Goal: Task Accomplishment & Management: Use online tool/utility

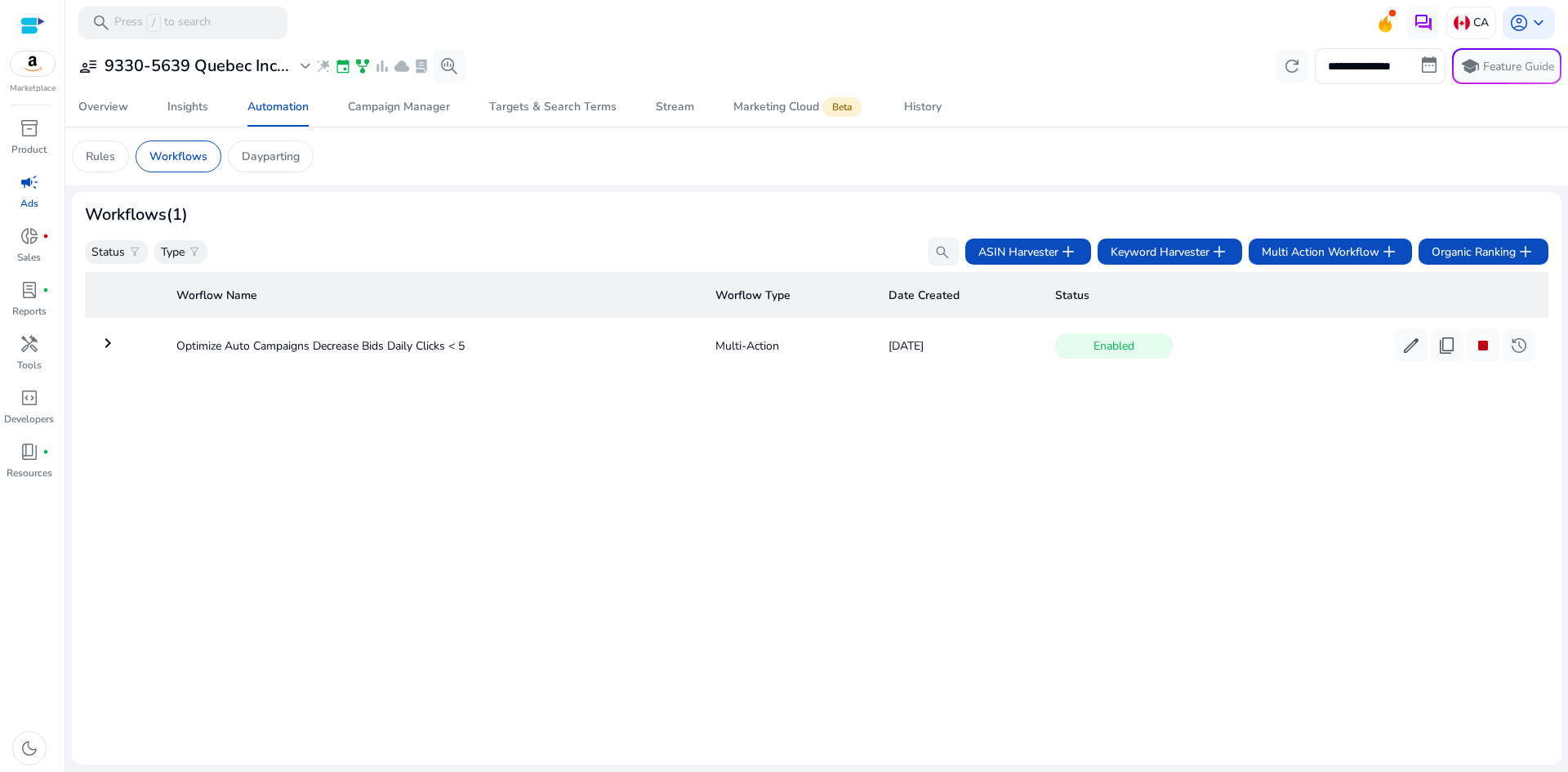
click at [31, 27] on div at bounding box center [32, 25] width 25 height 19
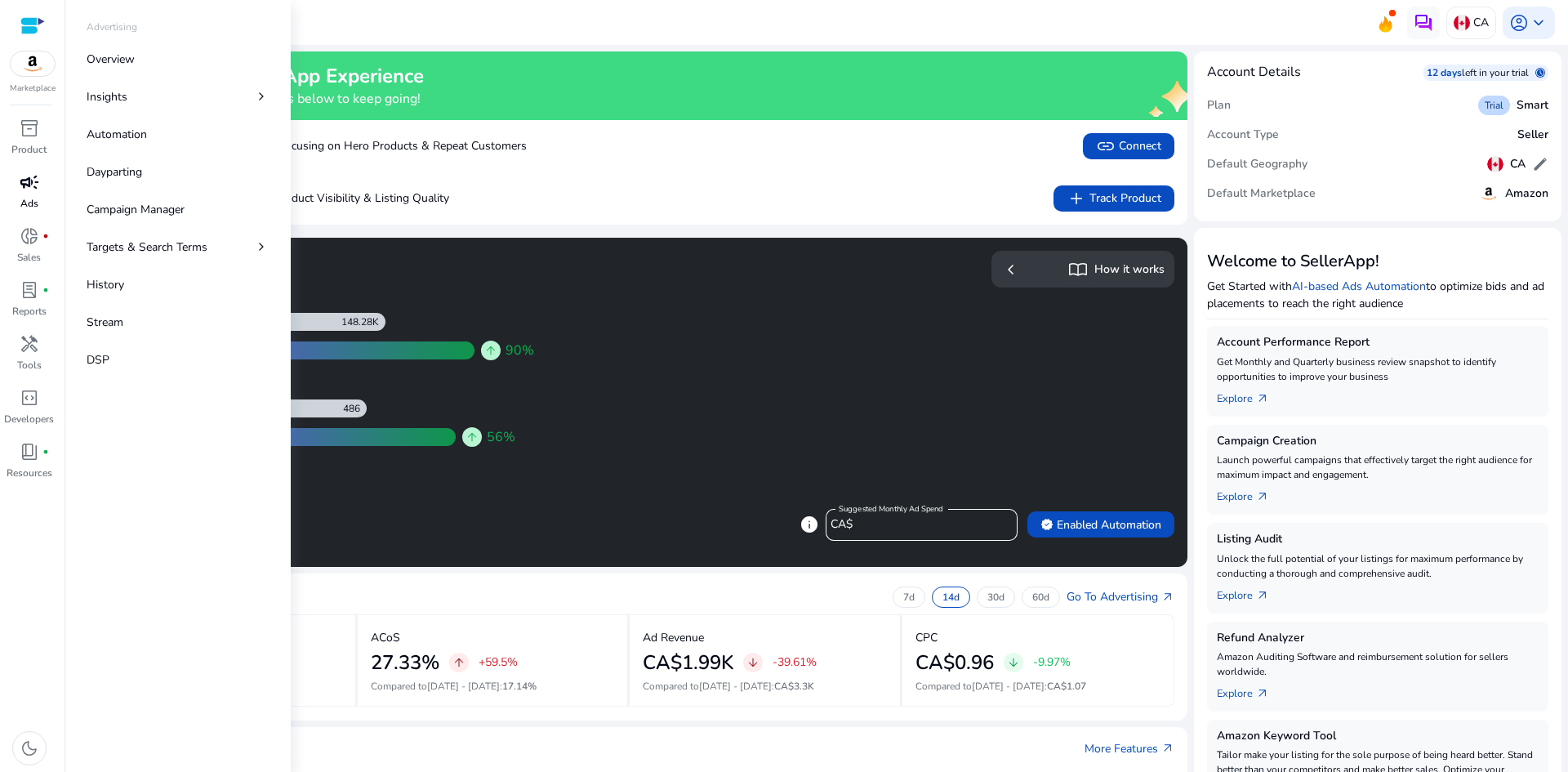
click at [34, 196] on p "Ads" at bounding box center [29, 203] width 18 height 14
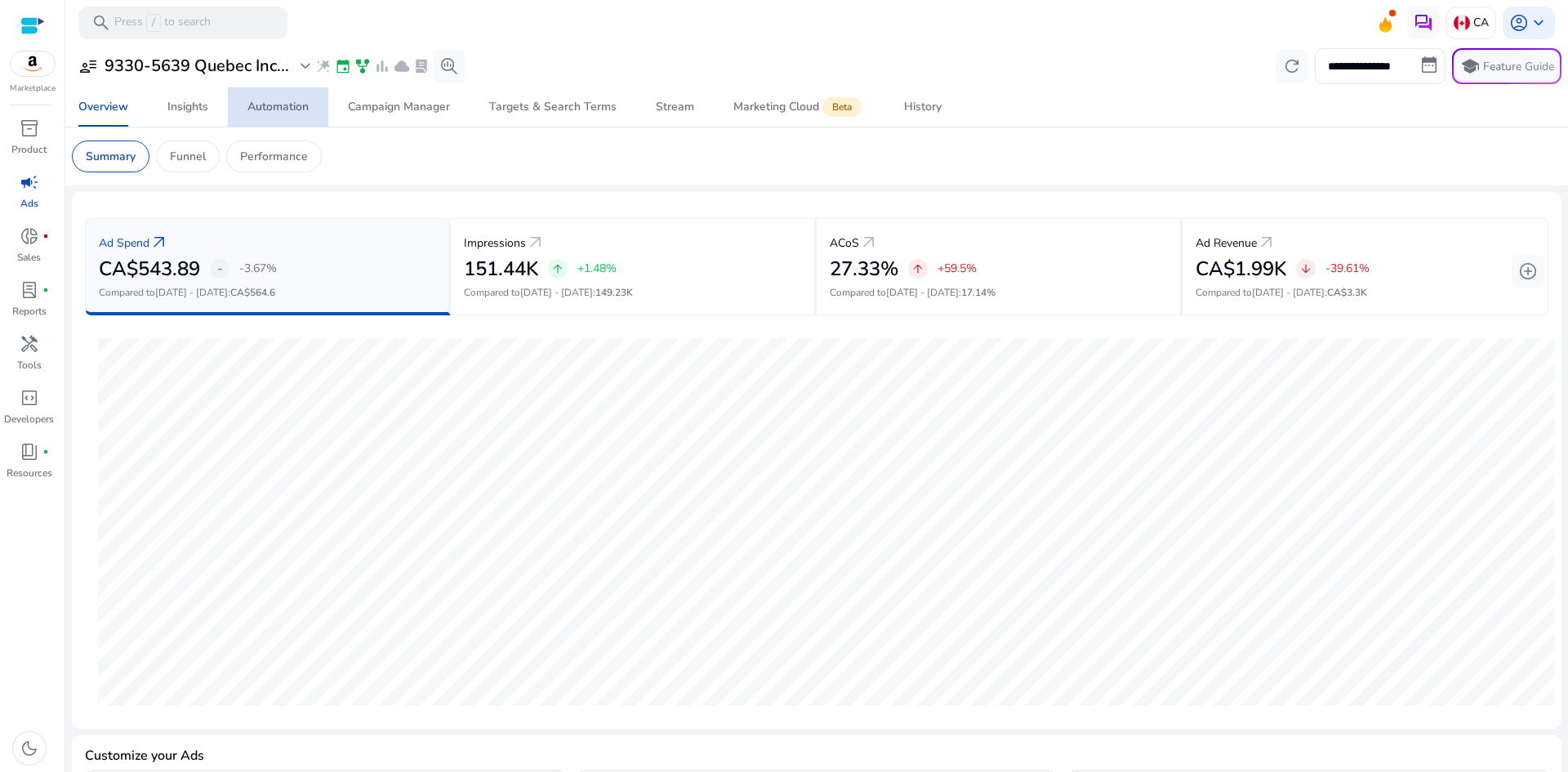
click at [277, 112] on div "Automation" at bounding box center [278, 106] width 61 height 11
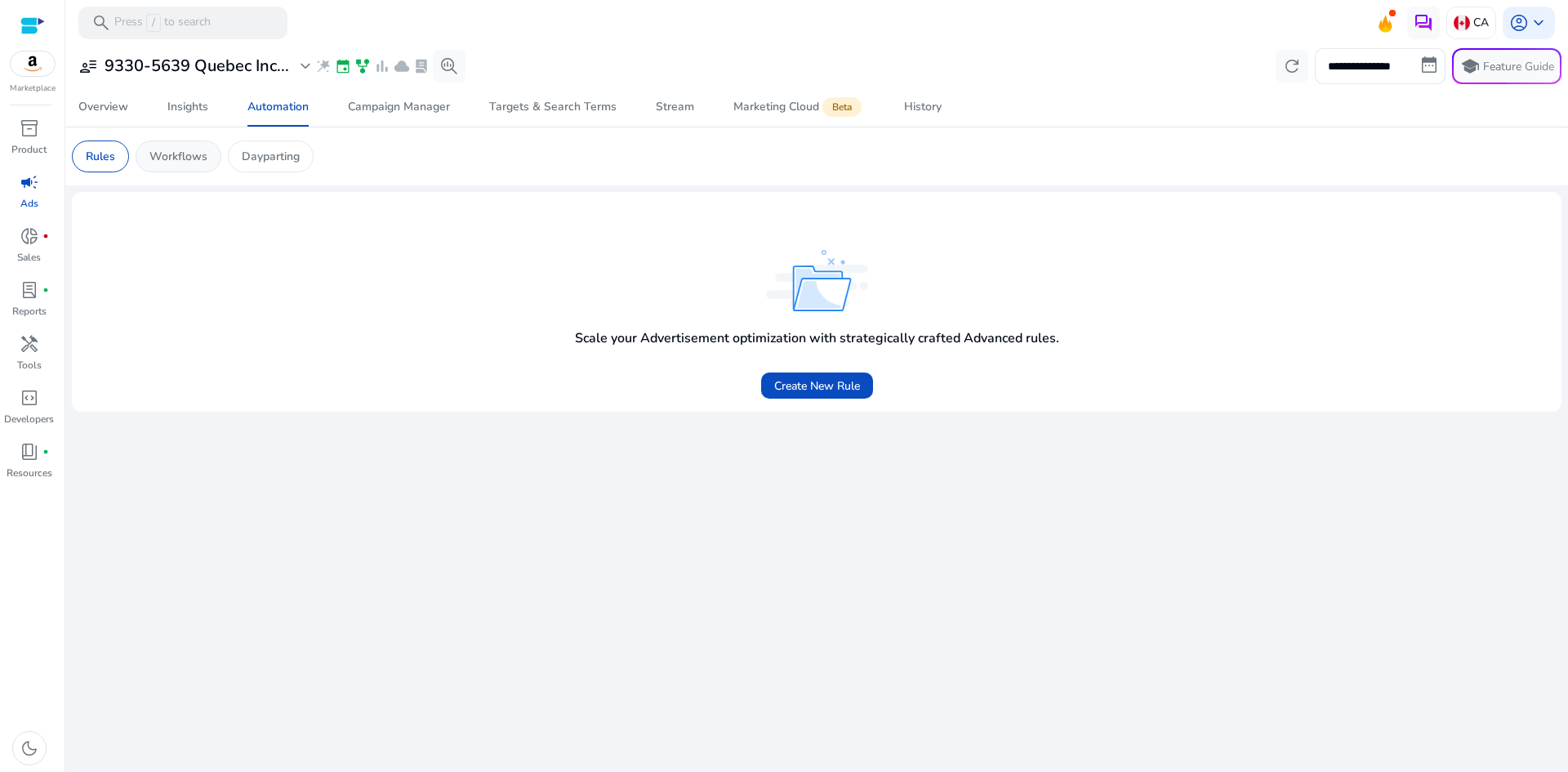
click at [194, 147] on div "Workflows" at bounding box center [178, 157] width 86 height 32
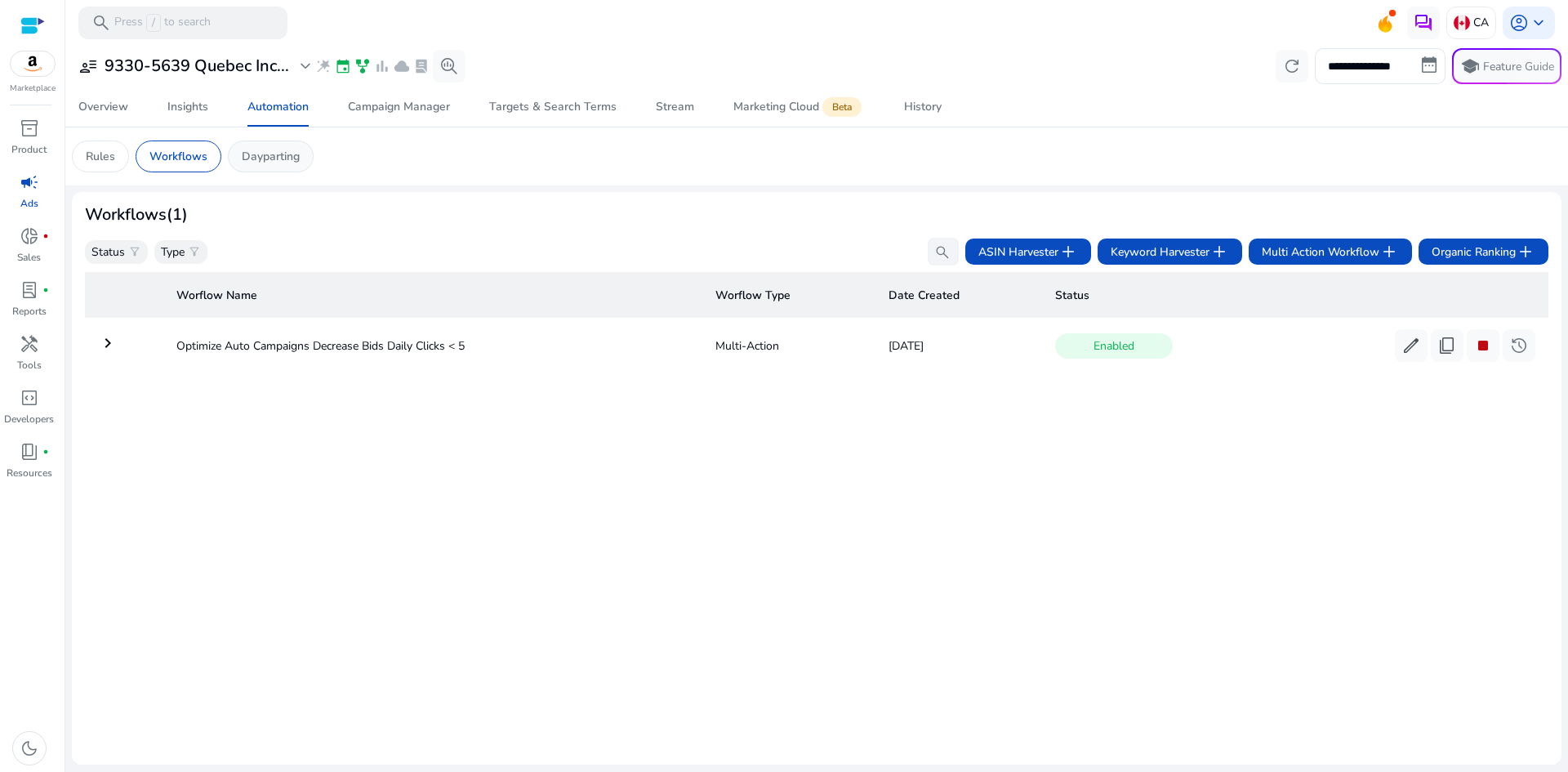
click at [280, 156] on p "Dayparting" at bounding box center [271, 156] width 58 height 17
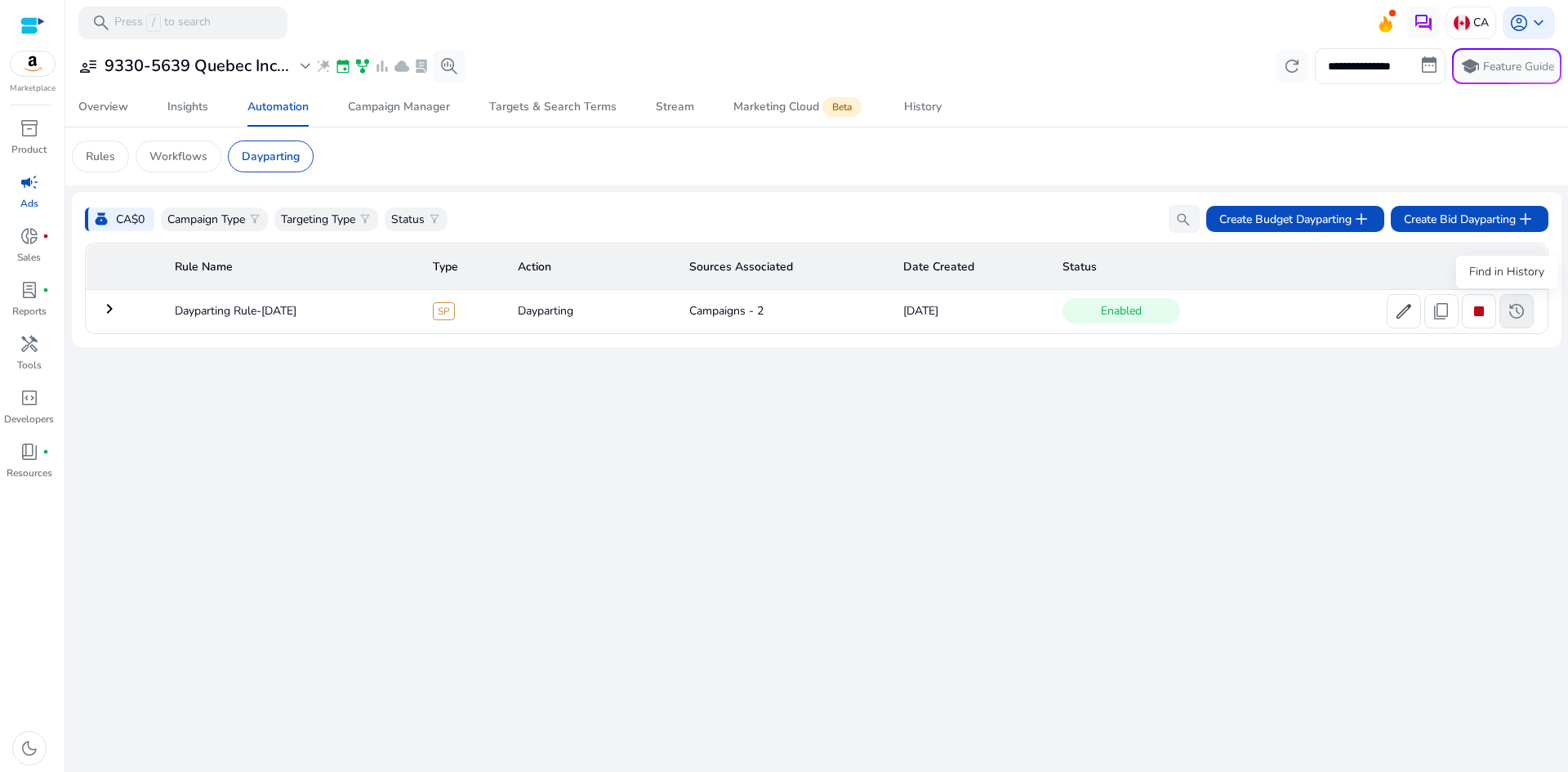
click at [1509, 310] on span "history" at bounding box center [1515, 310] width 20 height 20
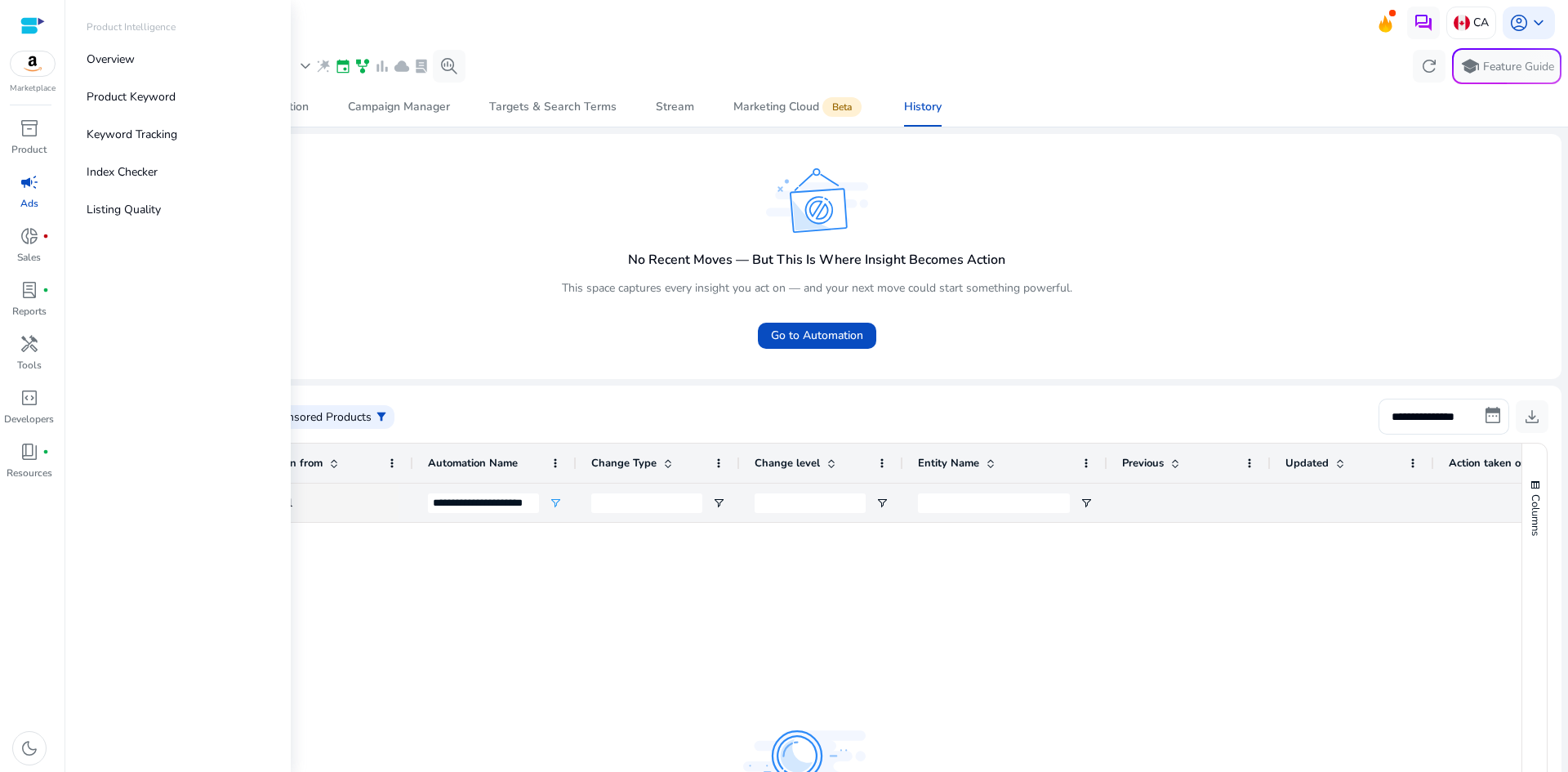
click at [33, 182] on span "campaign" at bounding box center [29, 182] width 20 height 20
